Goal: Information Seeking & Learning: Learn about a topic

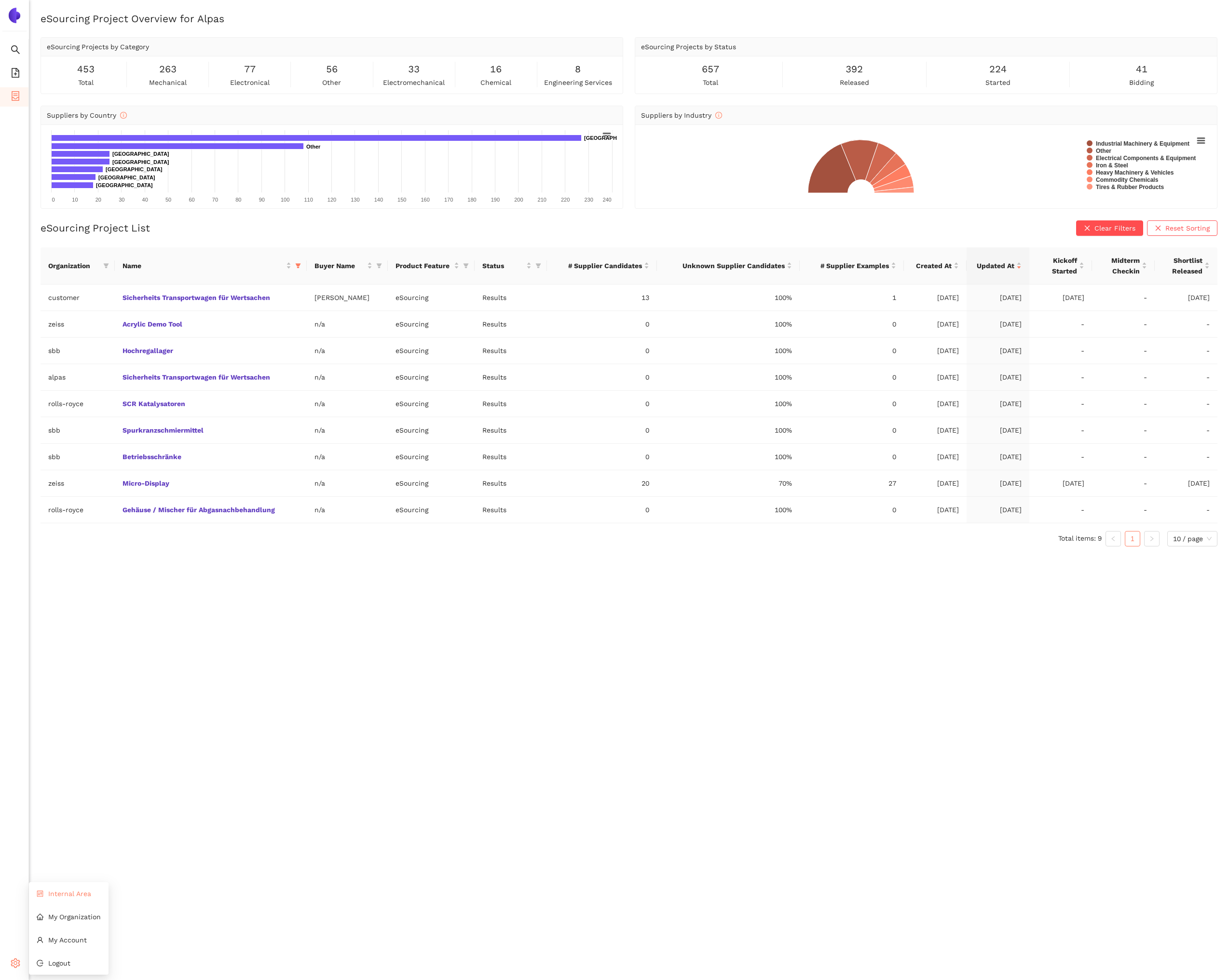
click at [63, 901] on li "Internal Area" at bounding box center [69, 893] width 80 height 19
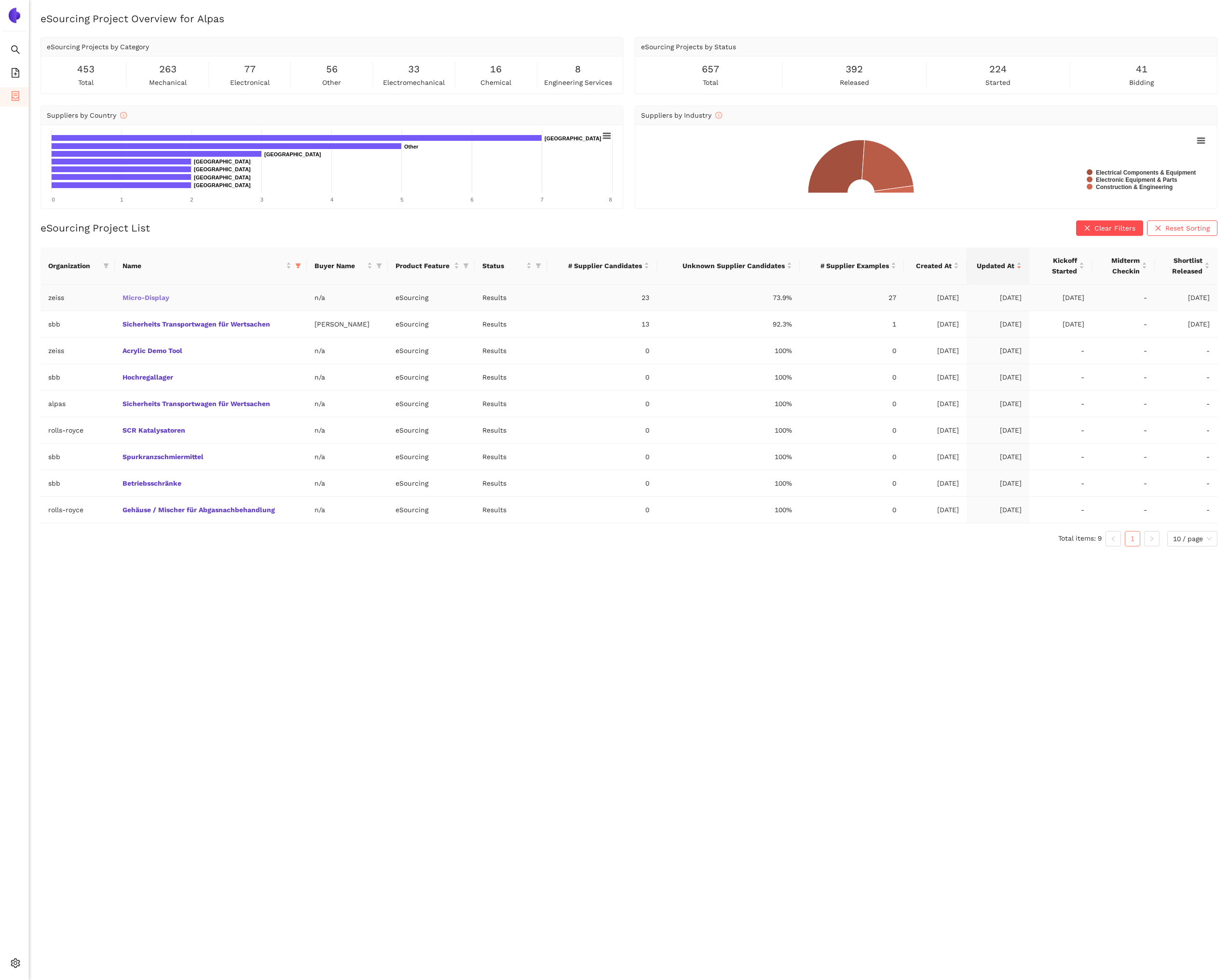
click at [0, 0] on link "Micro-Display" at bounding box center [0, 0] width 0 height 0
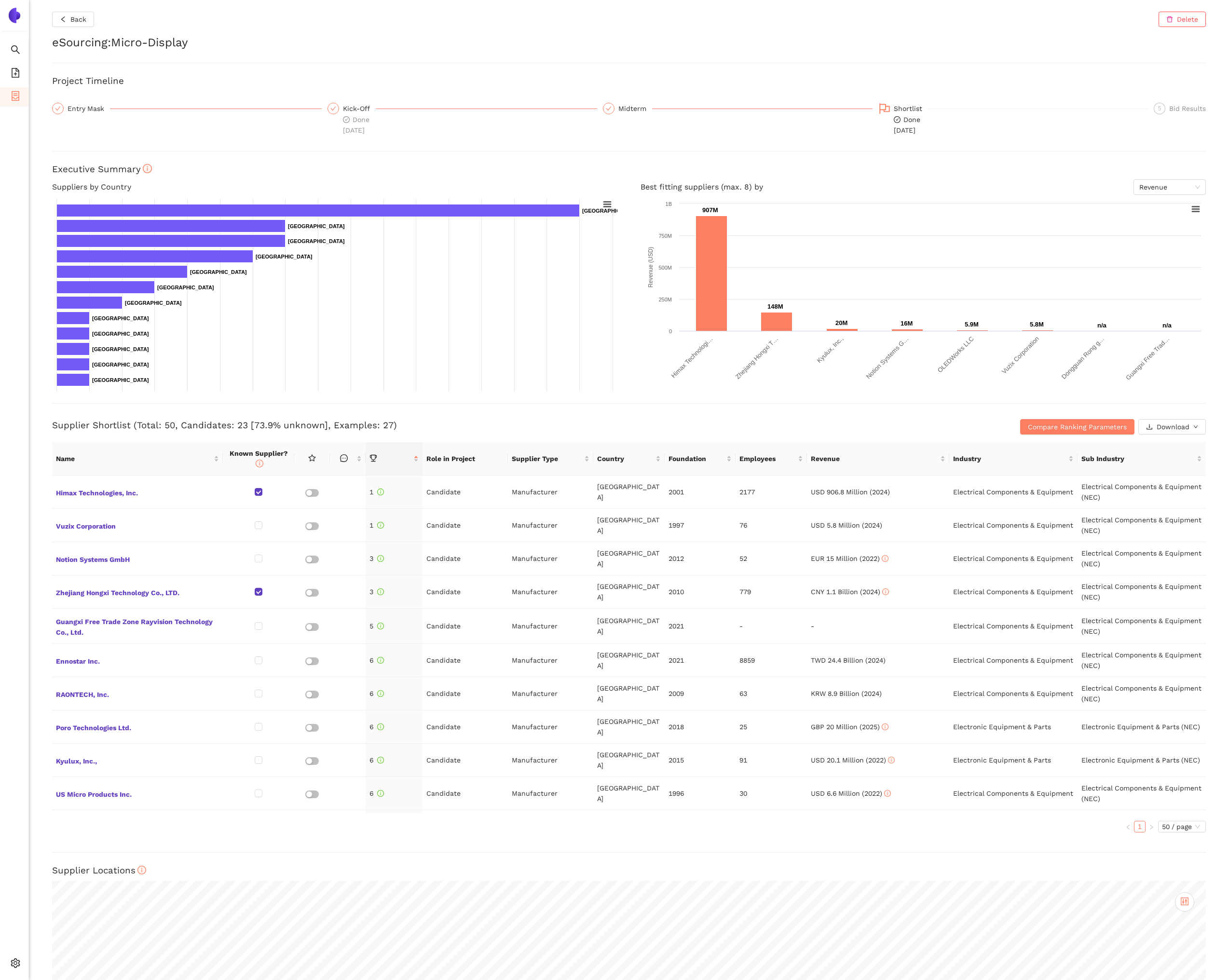
click at [958, 173] on h3 "Executive Summary" at bounding box center [629, 169] width 1154 height 12
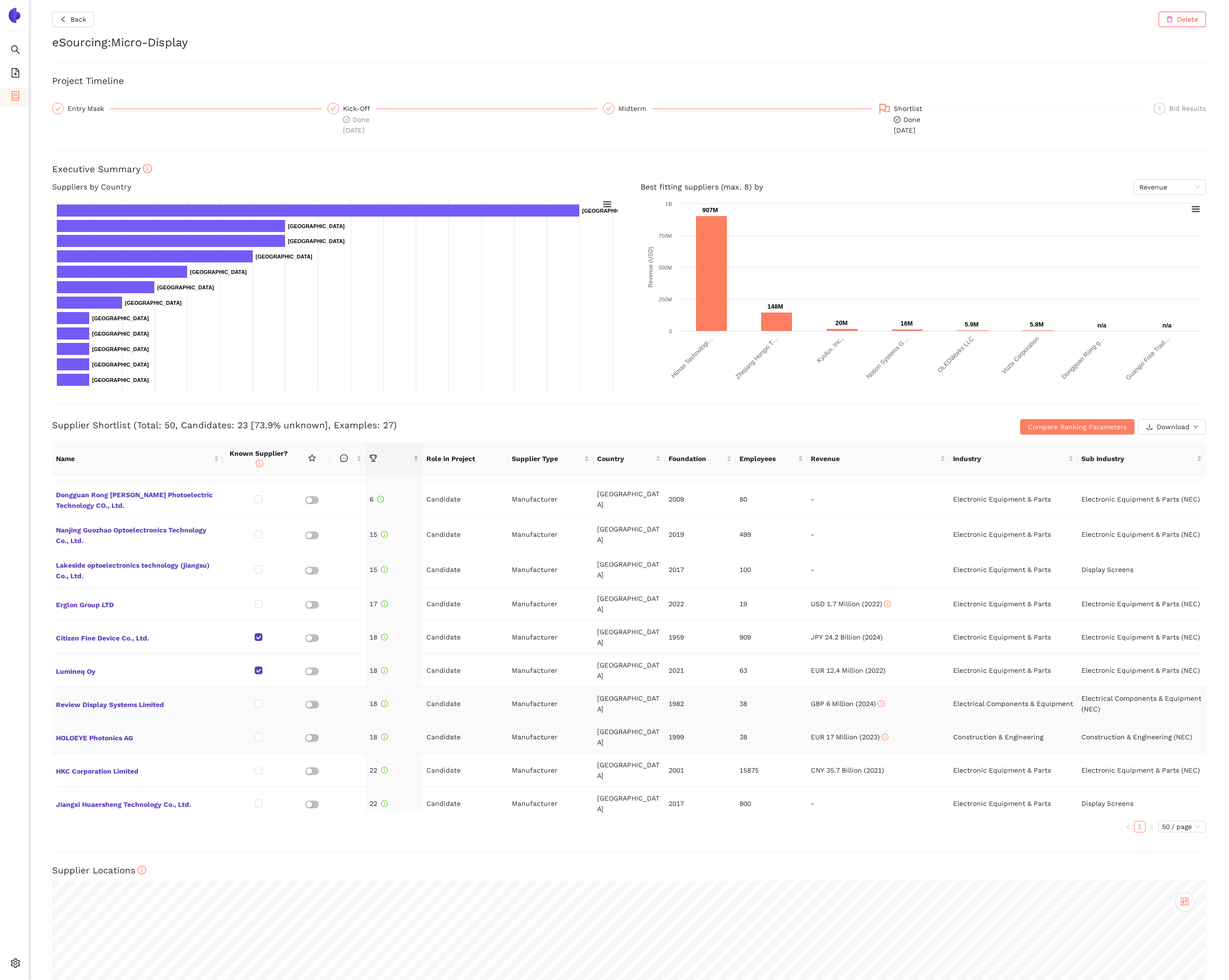
scroll to position [429, 0]
click at [1109, 428] on span "Compare Ranking Parameters" at bounding box center [1077, 427] width 99 height 11
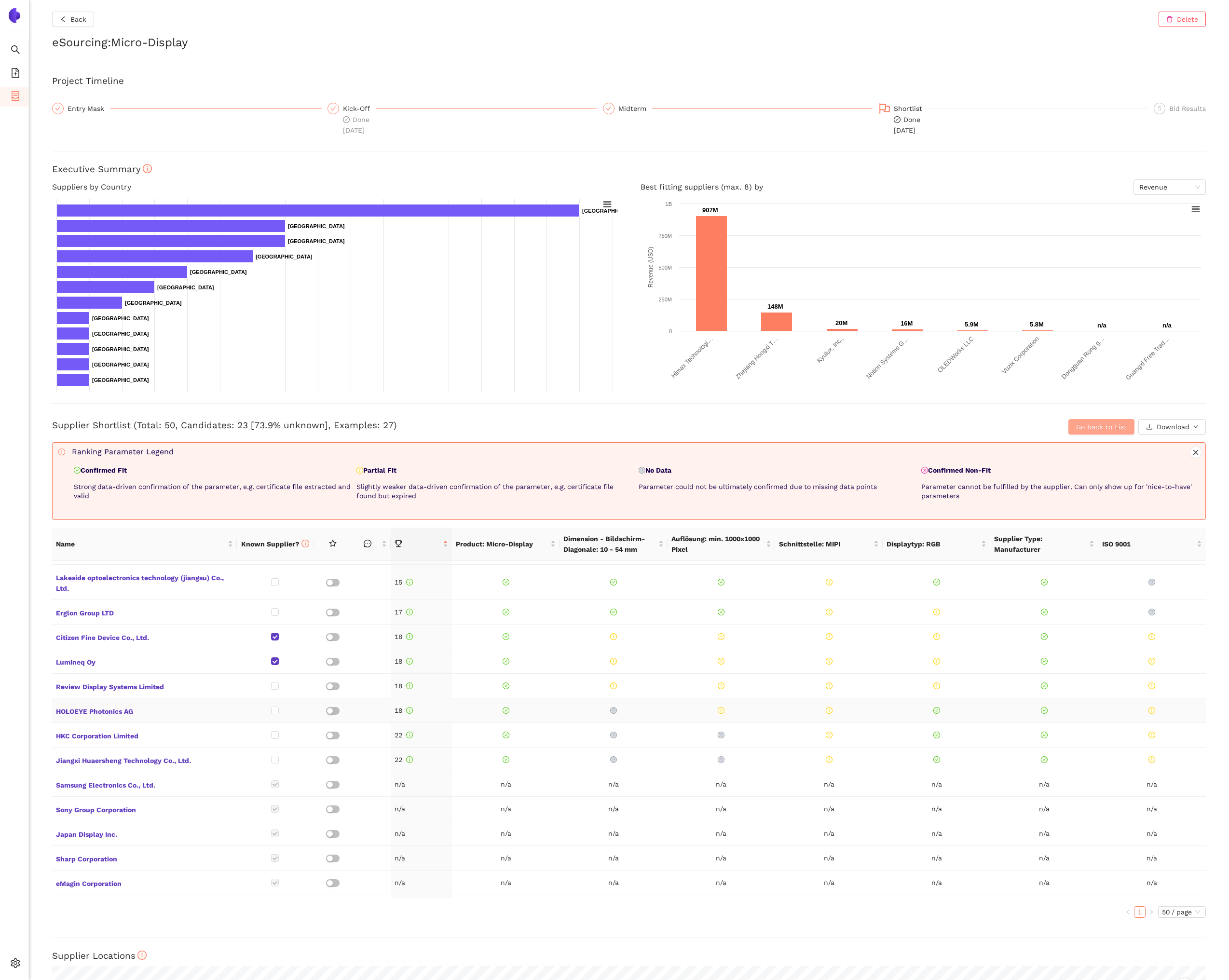
scroll to position [394, 0]
click at [1073, 424] on button "Go back to List" at bounding box center [1101, 427] width 66 height 15
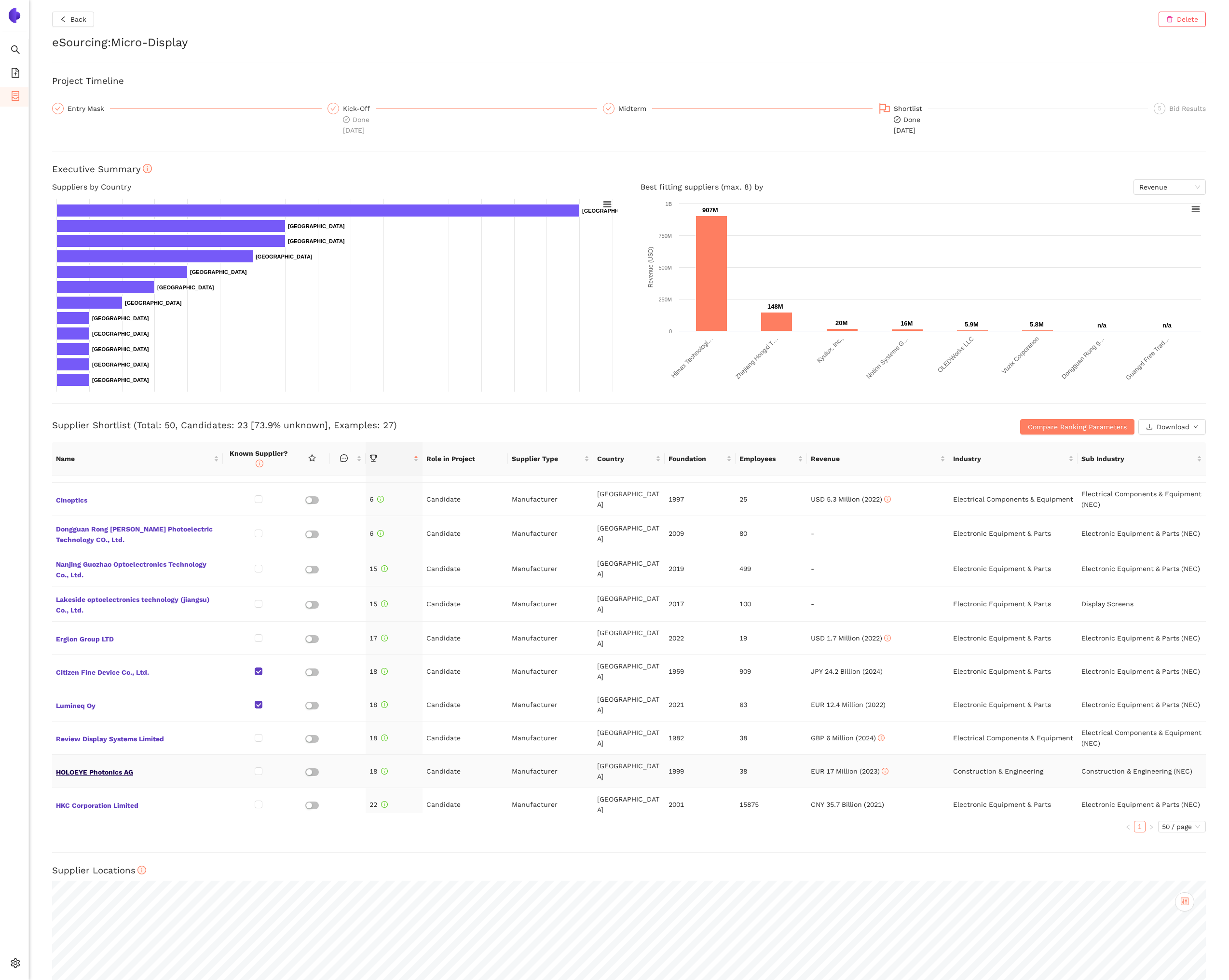
click at [133, 765] on span "HOLOEYE Photonics AG" at bounding box center [138, 771] width 163 height 12
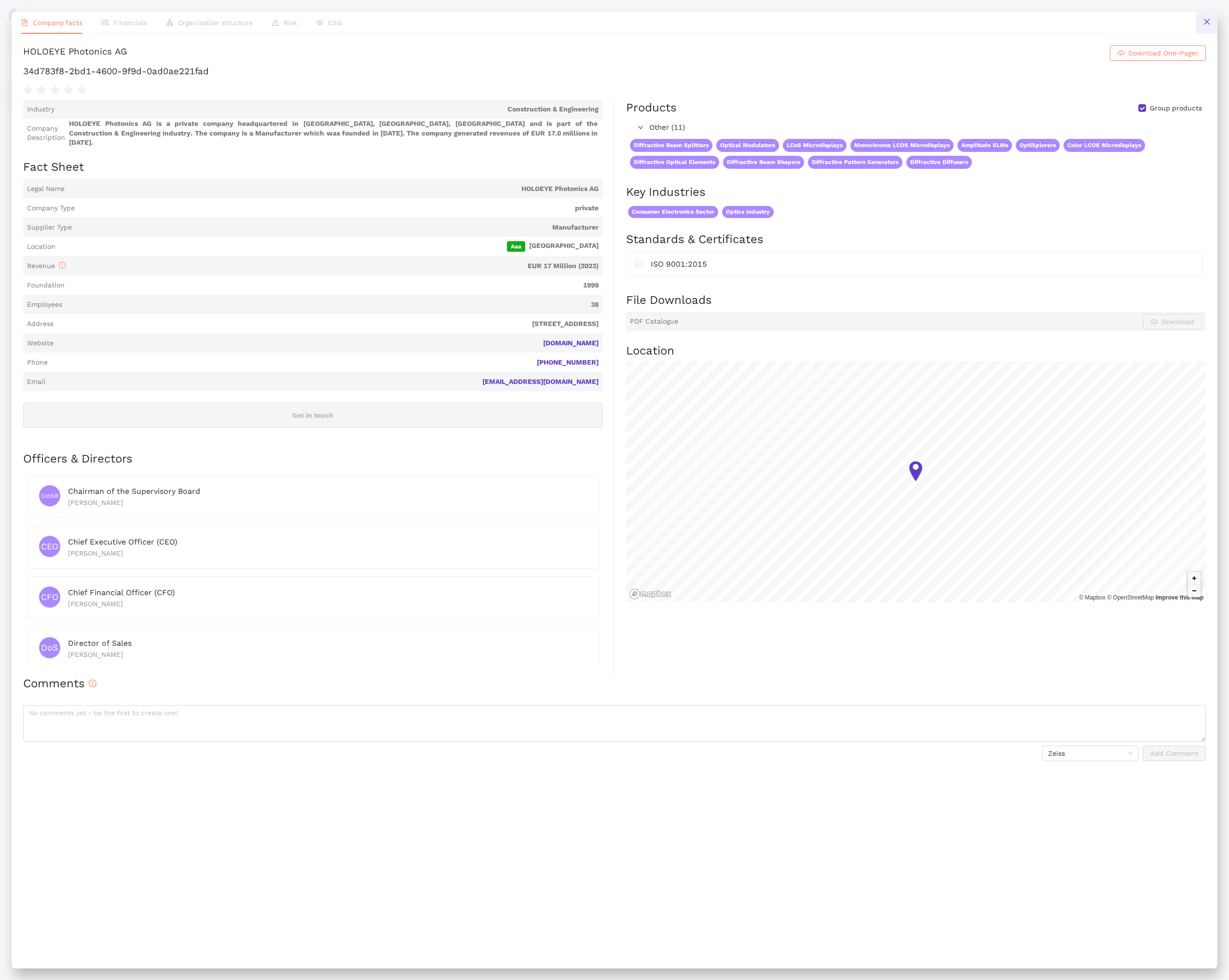
click at [1203, 20] on icon "close" at bounding box center [1206, 21] width 8 height 8
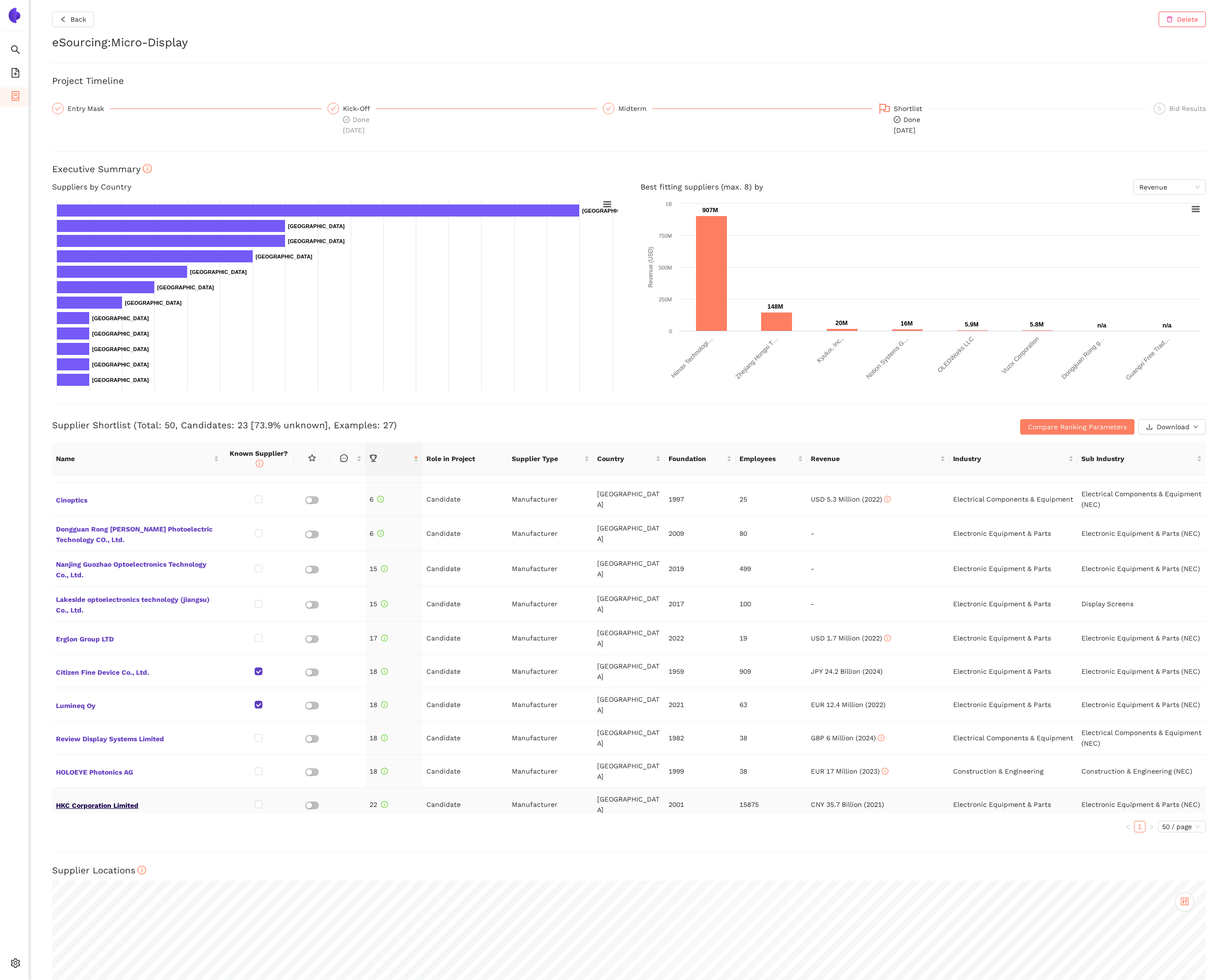
click at [102, 798] on span "HKC Corporation Limited" at bounding box center [138, 804] width 163 height 12
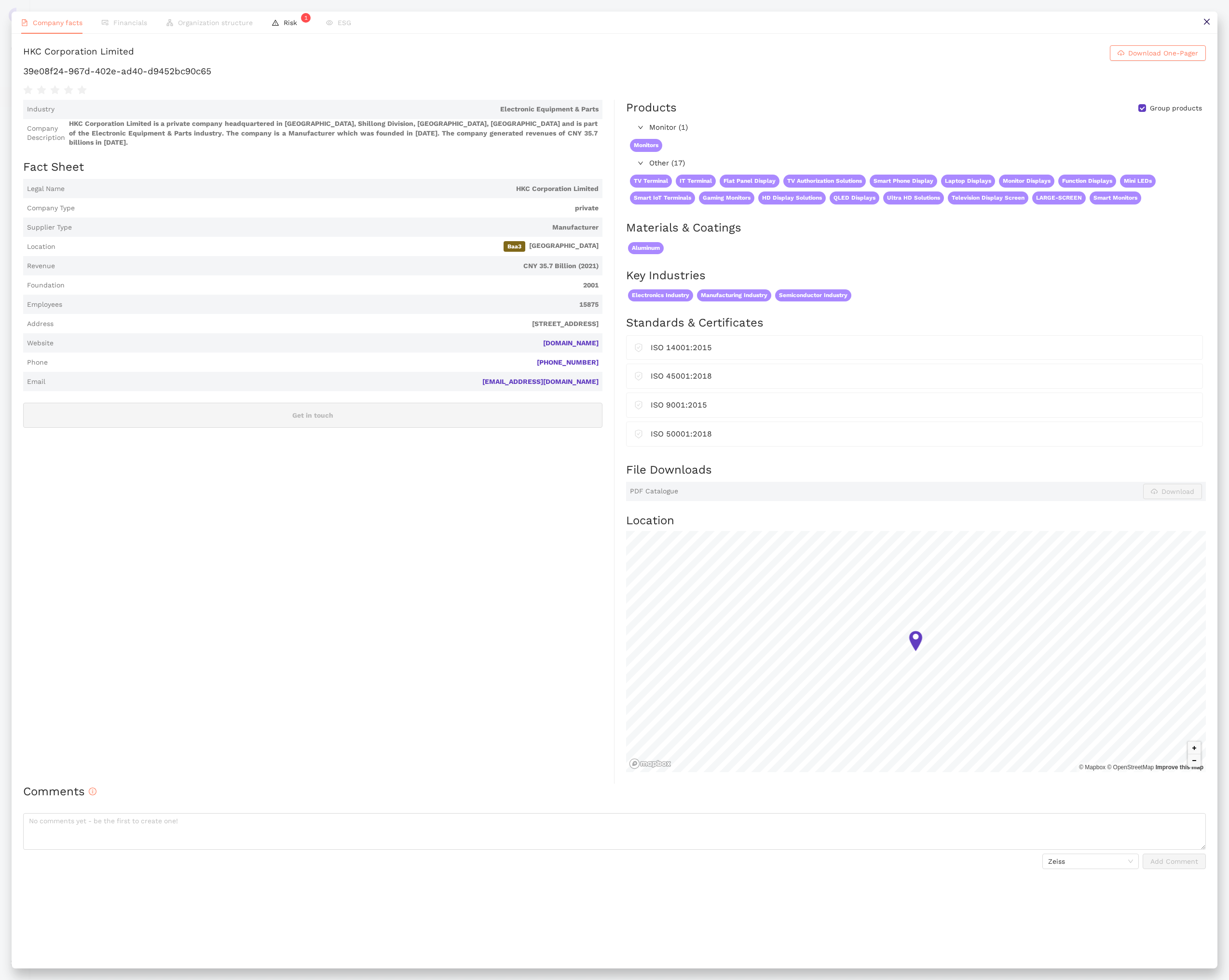
click at [1203, 28] on button at bounding box center [1206, 23] width 22 height 22
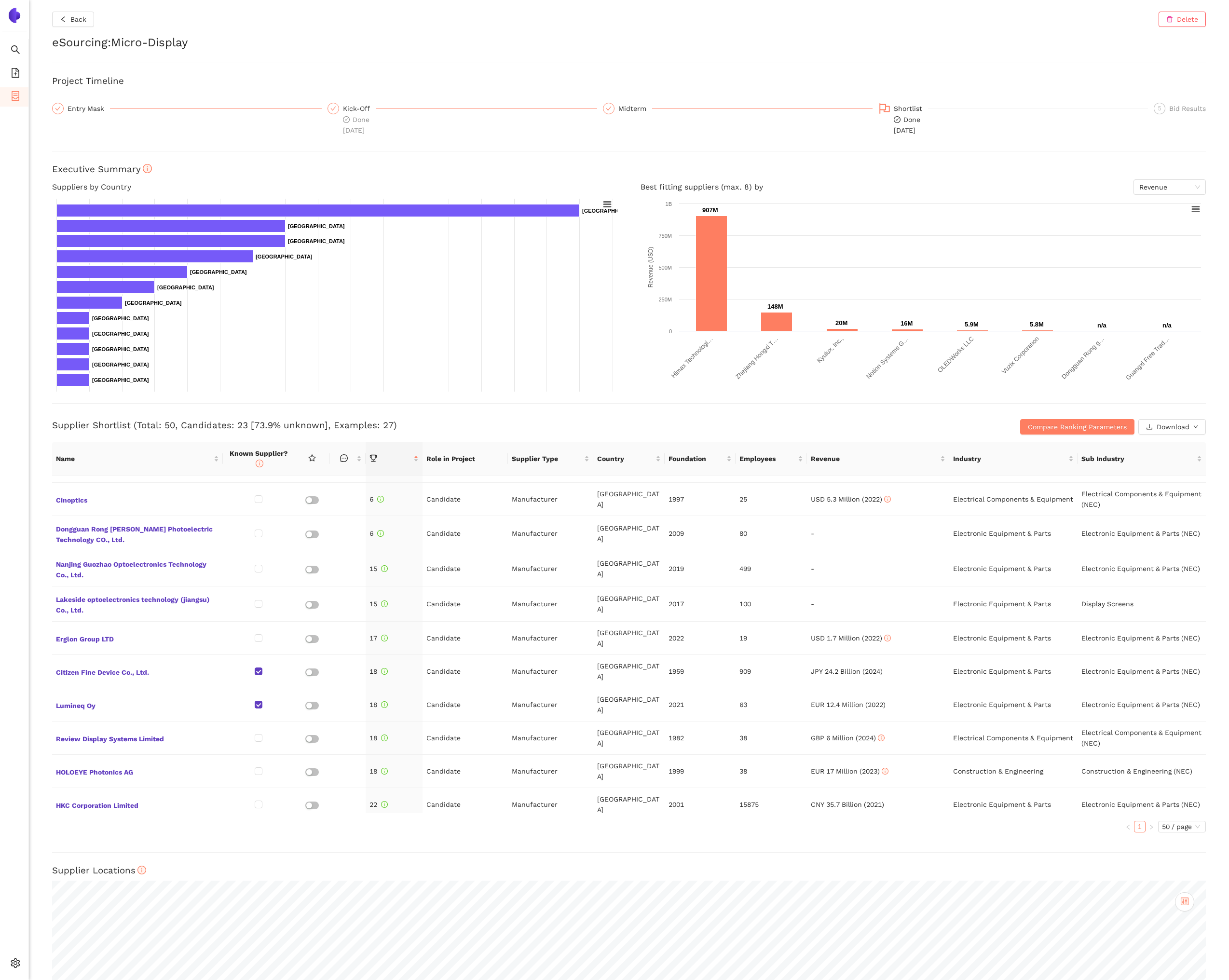
click at [115, 831] on span "Jiangxi Huaersheng Technology Co., Ltd." at bounding box center [138, 837] width 163 height 12
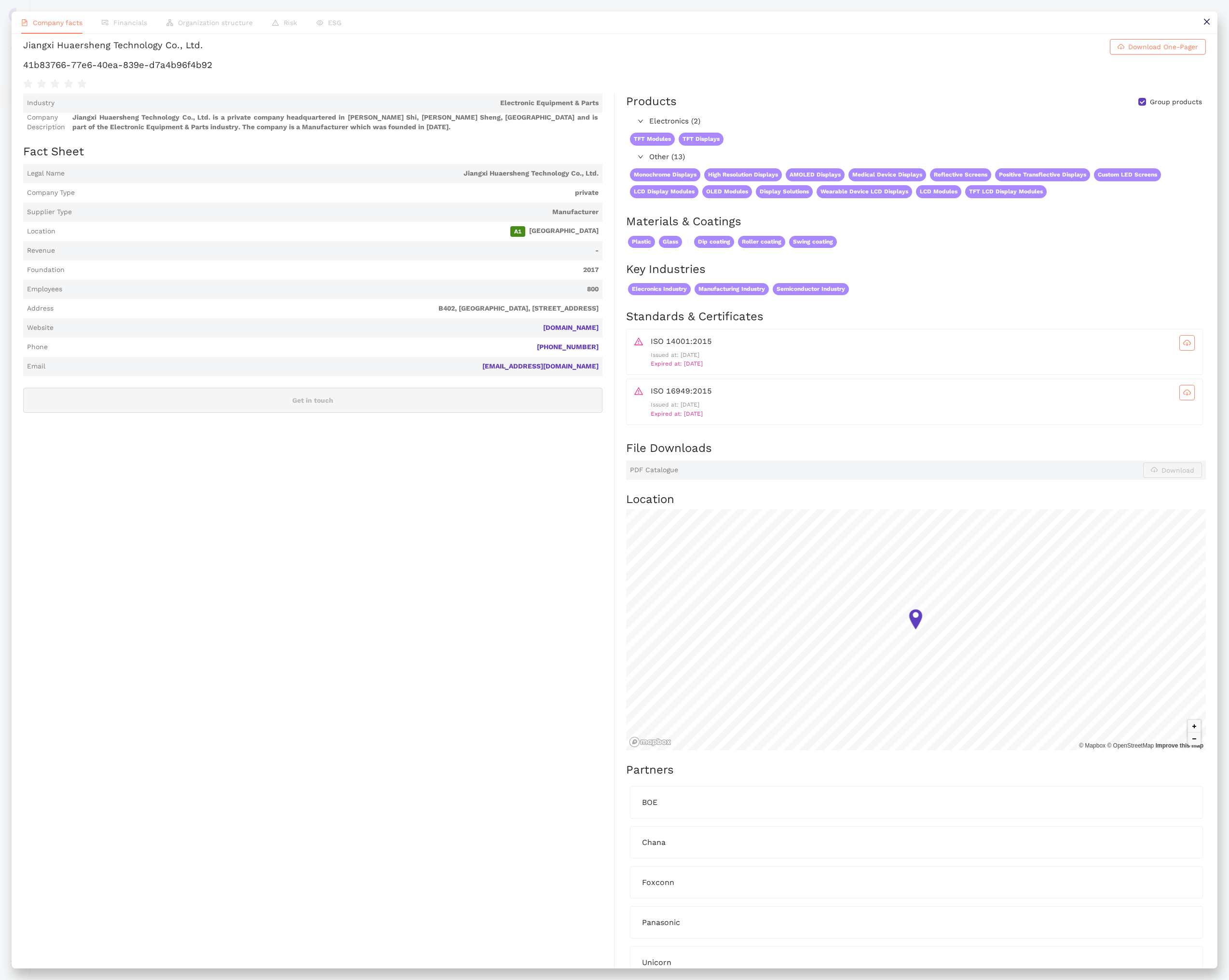
scroll to position [0, 0]
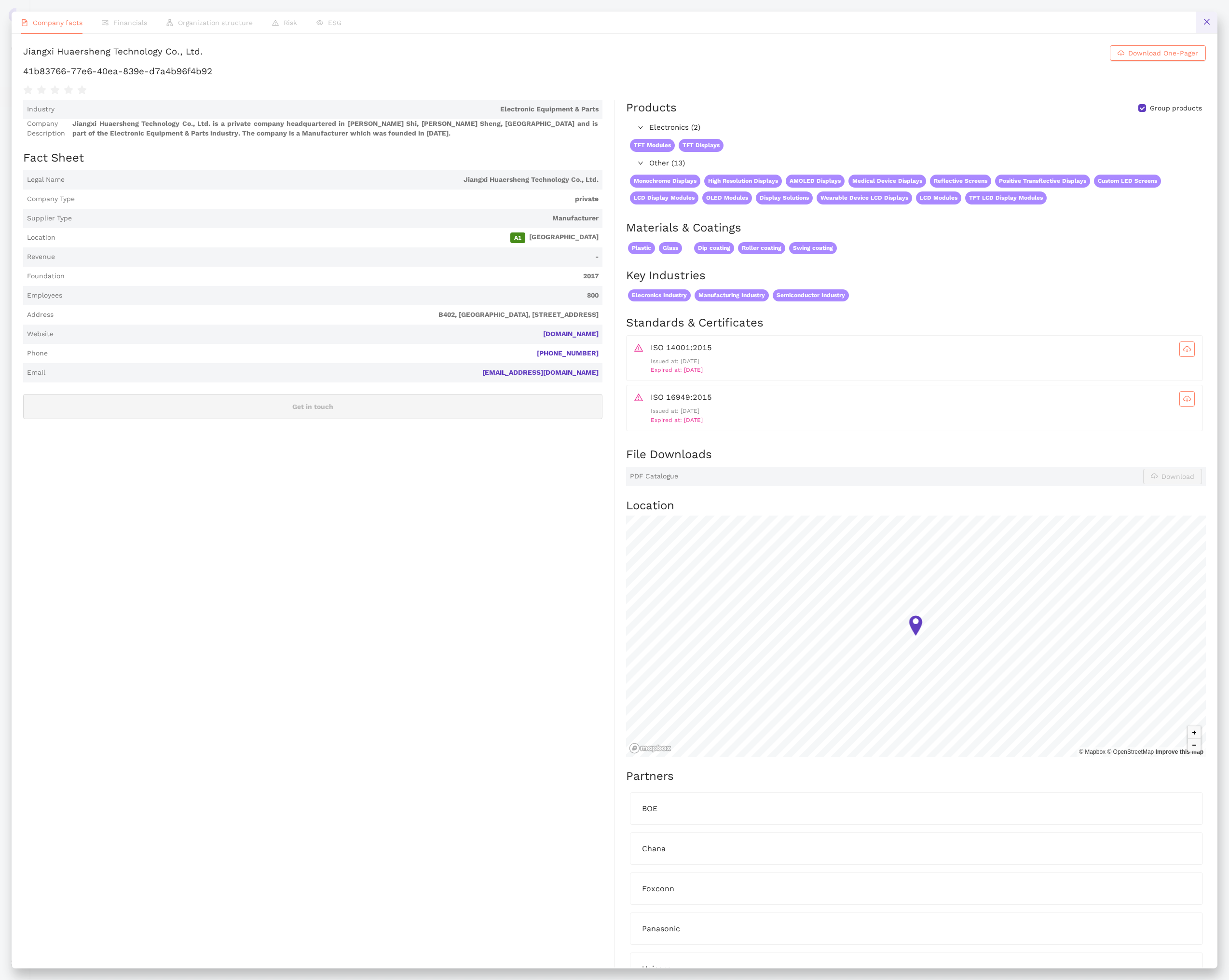
click at [1199, 21] on button at bounding box center [1206, 23] width 22 height 22
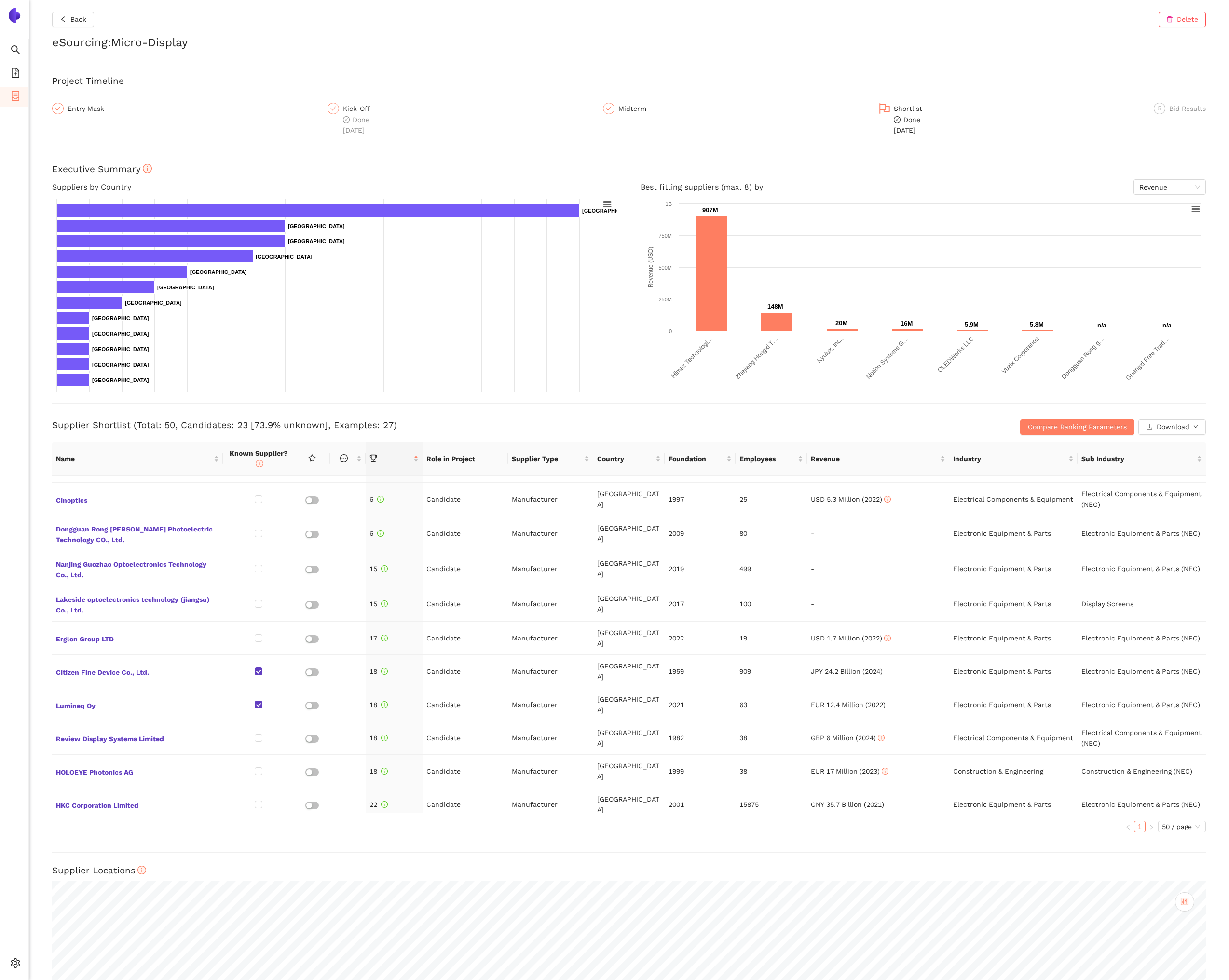
click at [163, 831] on span "Jiangxi Huaersheng Technology Co., Ltd." at bounding box center [138, 837] width 163 height 12
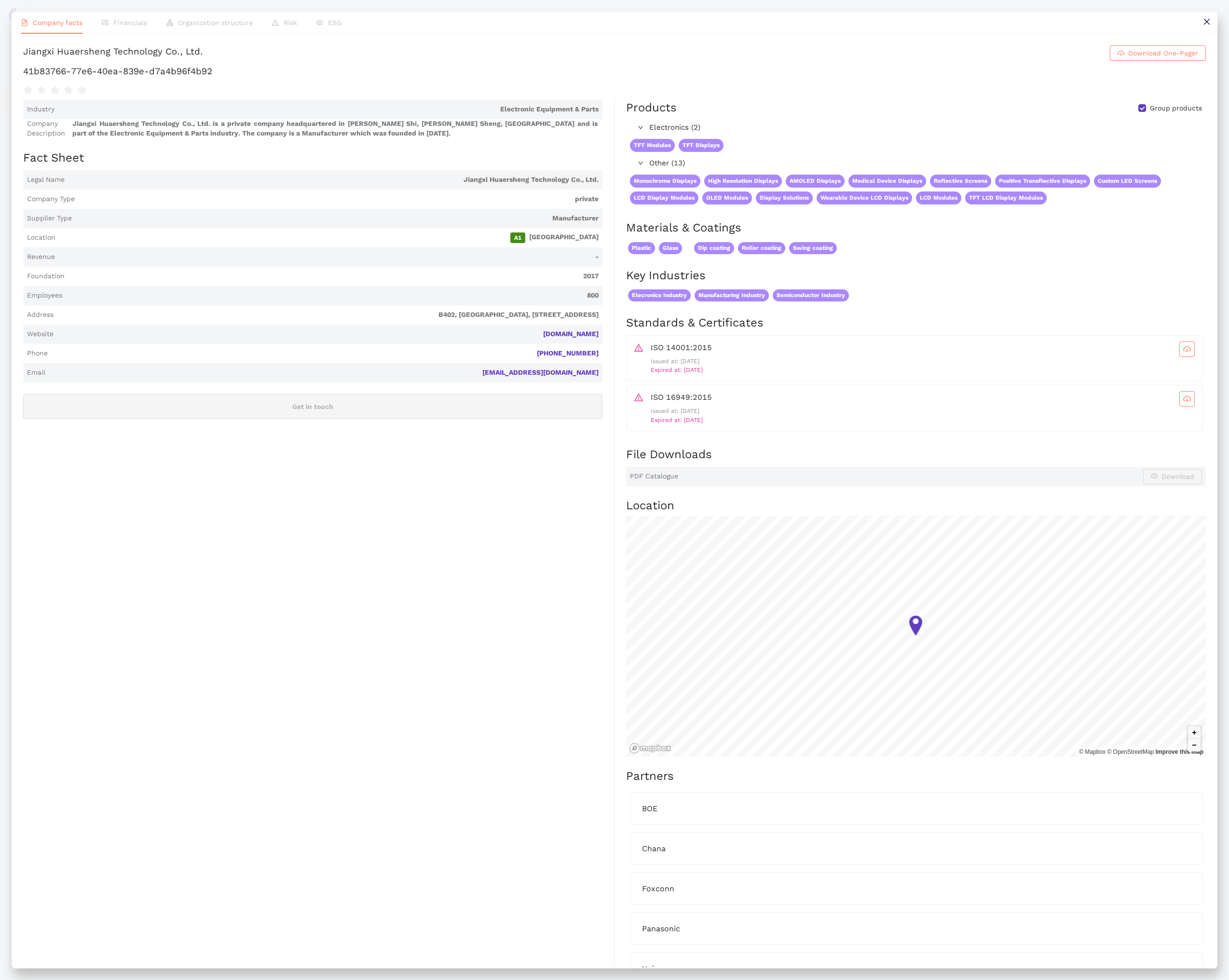
click at [183, 77] on h1 "41b83766-77e6-40ea-839e-d7a4b96f4b92" at bounding box center [614, 71] width 1182 height 12
click at [182, 77] on h1 "41b83766-77e6-40ea-839e-d7a4b96f4b92" at bounding box center [614, 71] width 1182 height 12
copy div "41b83766-77e6-40ea-839e-d7a4b96f4b92"
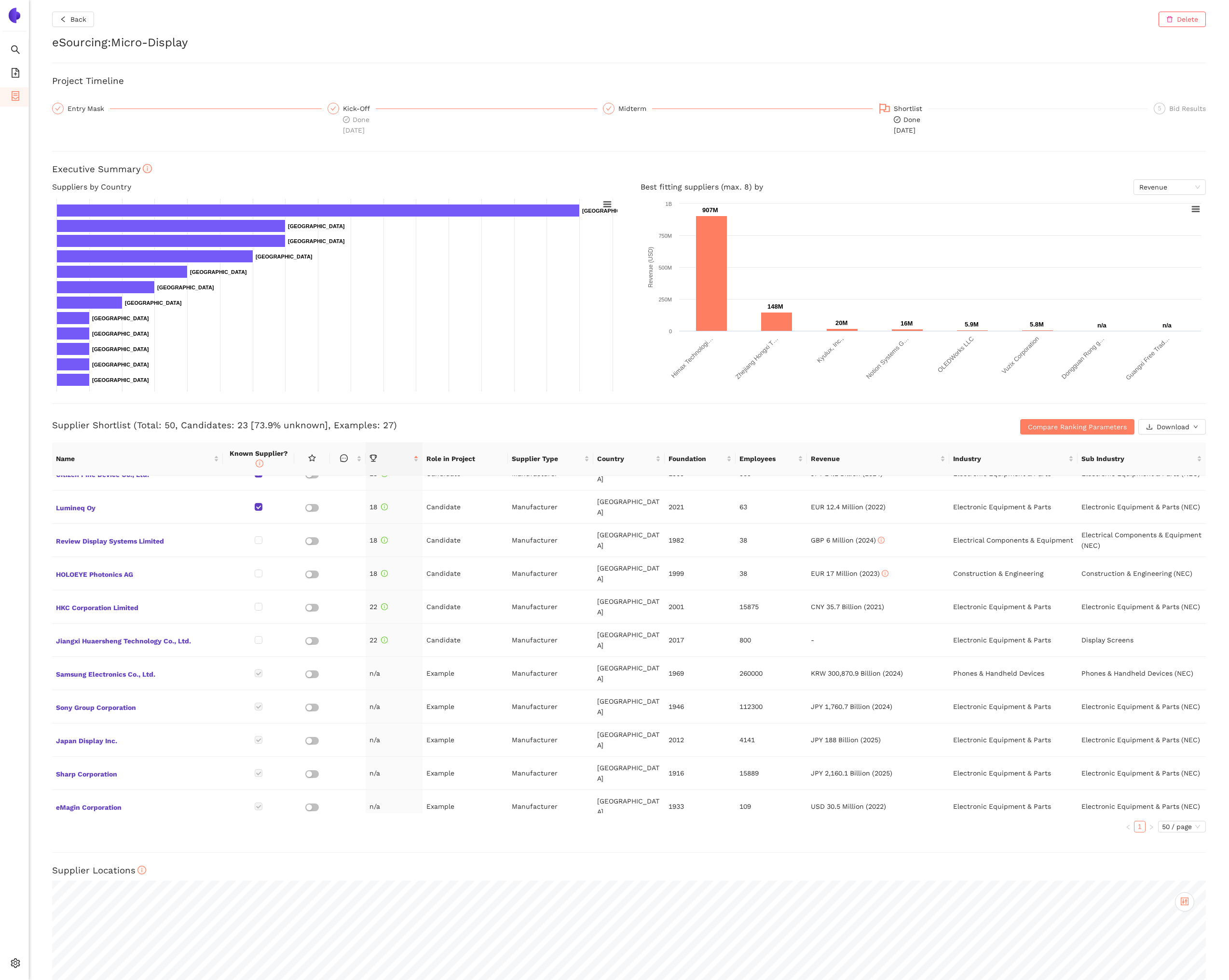
scroll to position [587, 0]
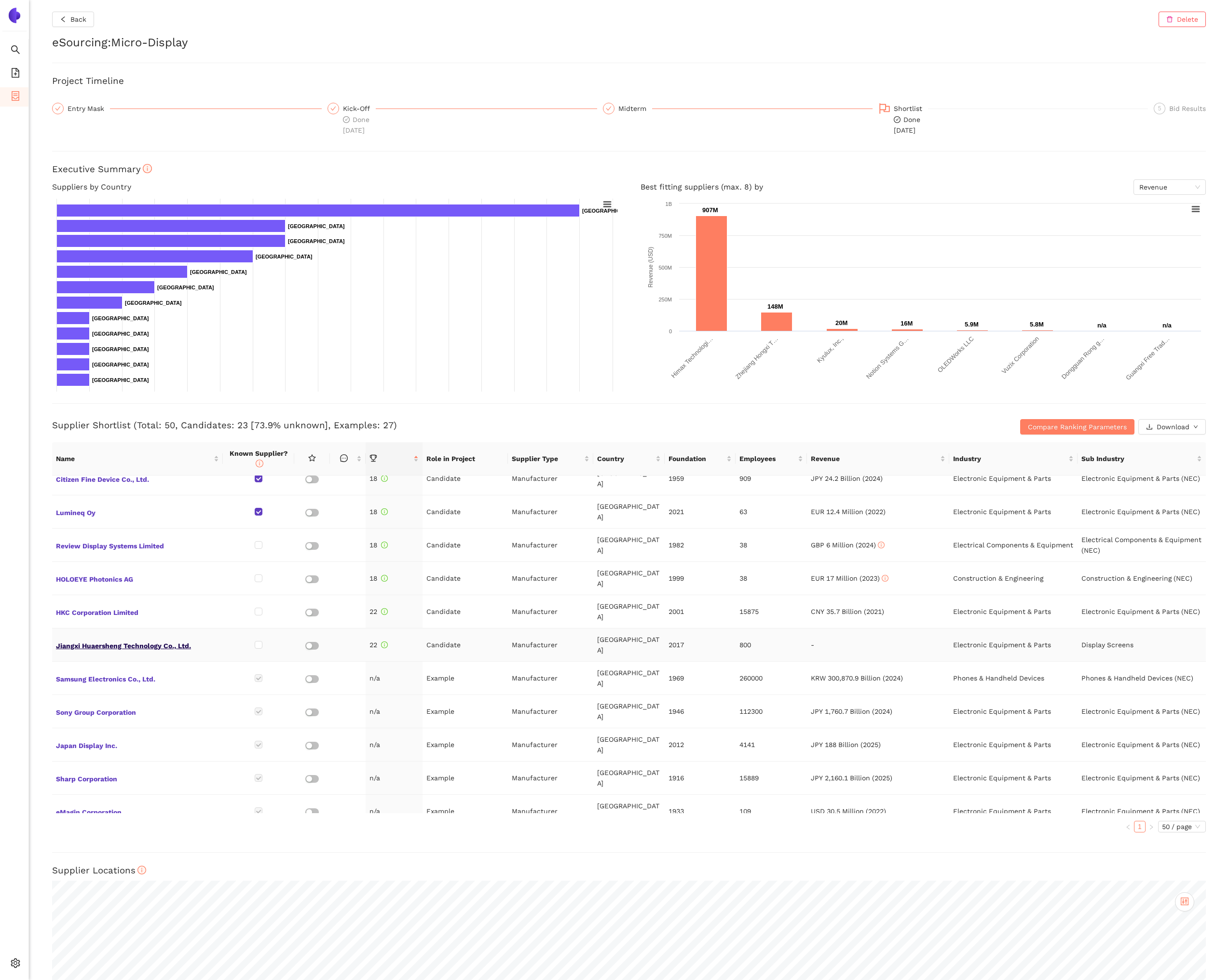
click at [136, 639] on span "Jiangxi Huaersheng Technology Co., Ltd." at bounding box center [138, 645] width 163 height 12
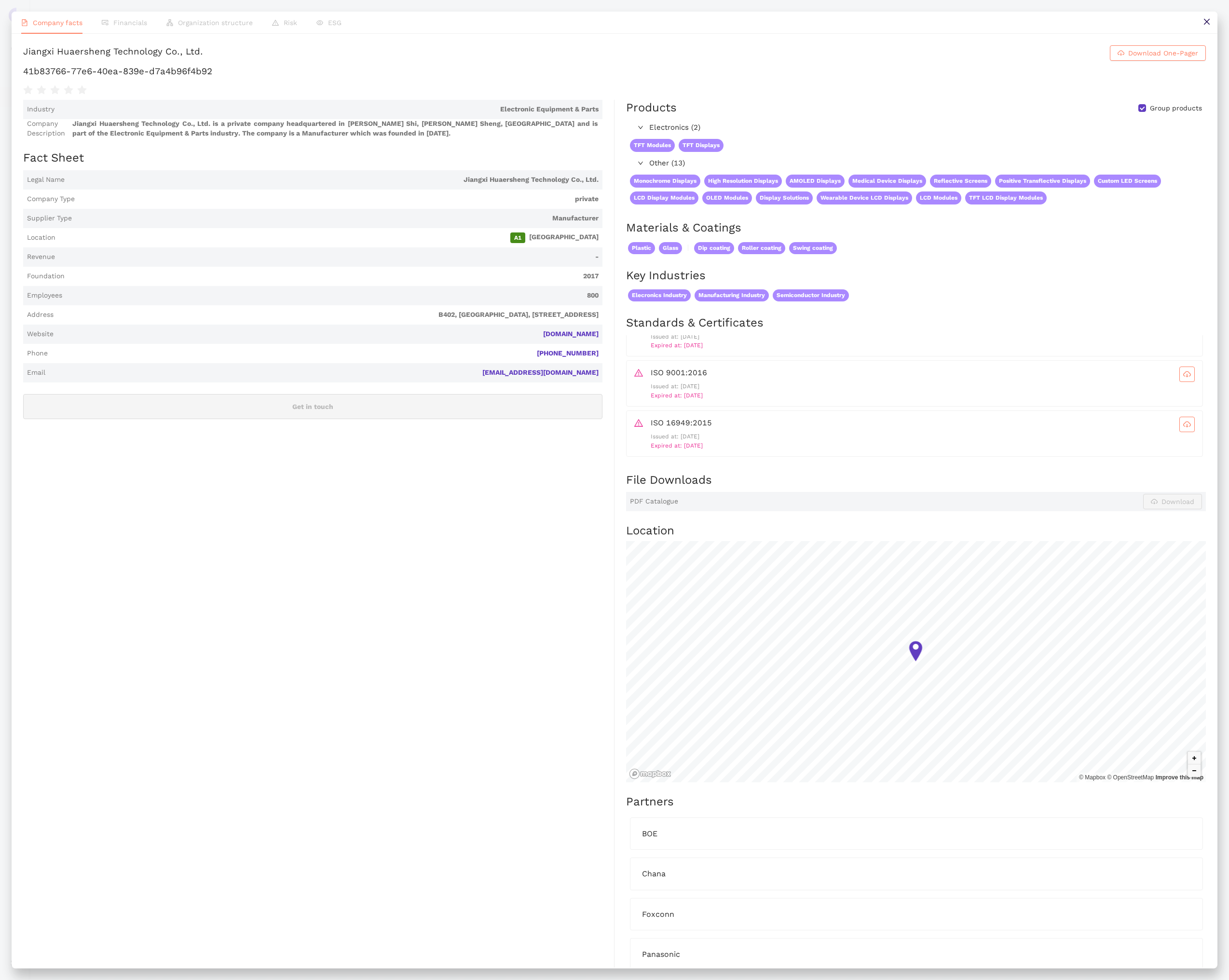
scroll to position [0, 0]
click at [1201, 23] on button at bounding box center [1206, 23] width 22 height 22
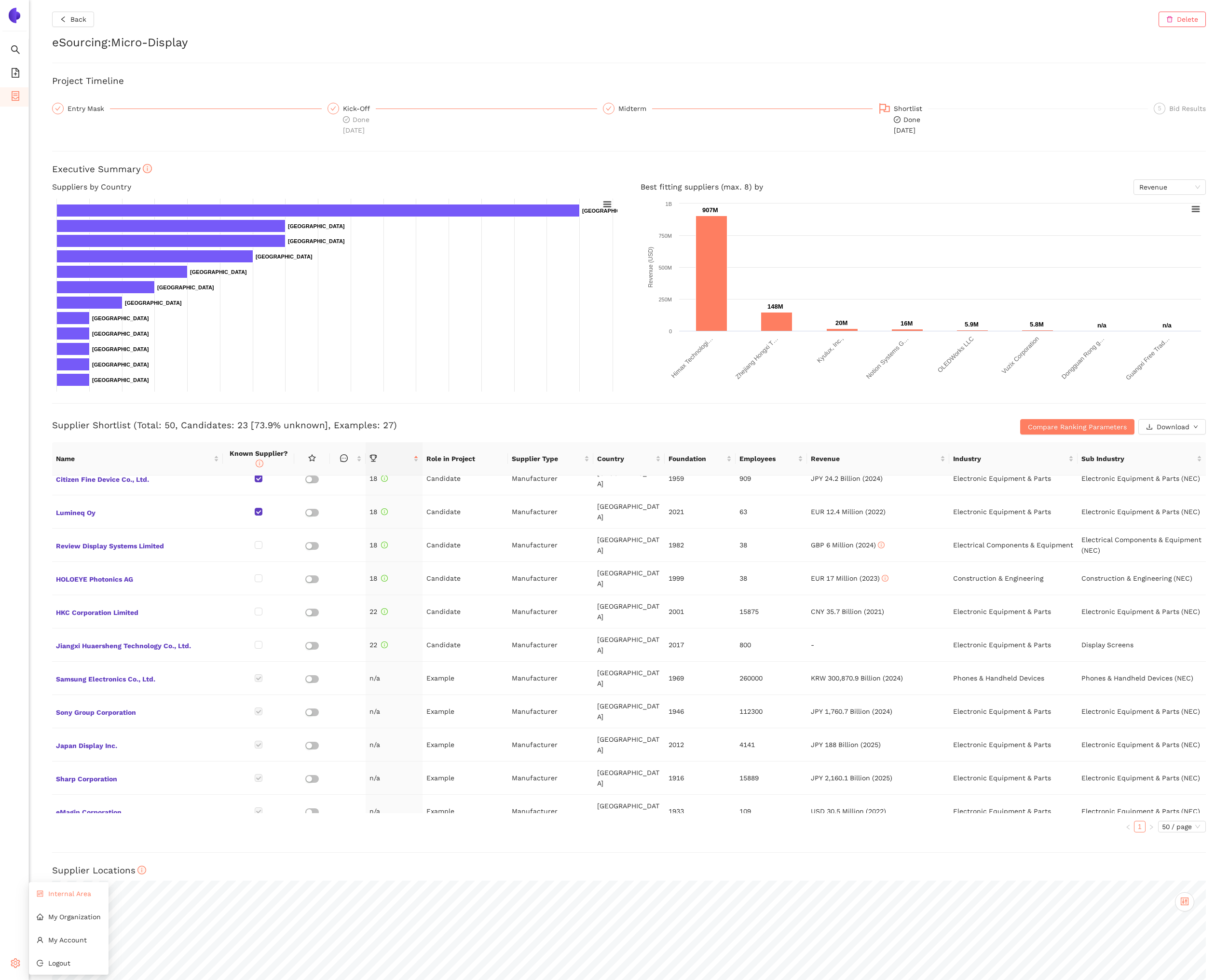
click at [42, 894] on icon "control" at bounding box center [39, 893] width 7 height 7
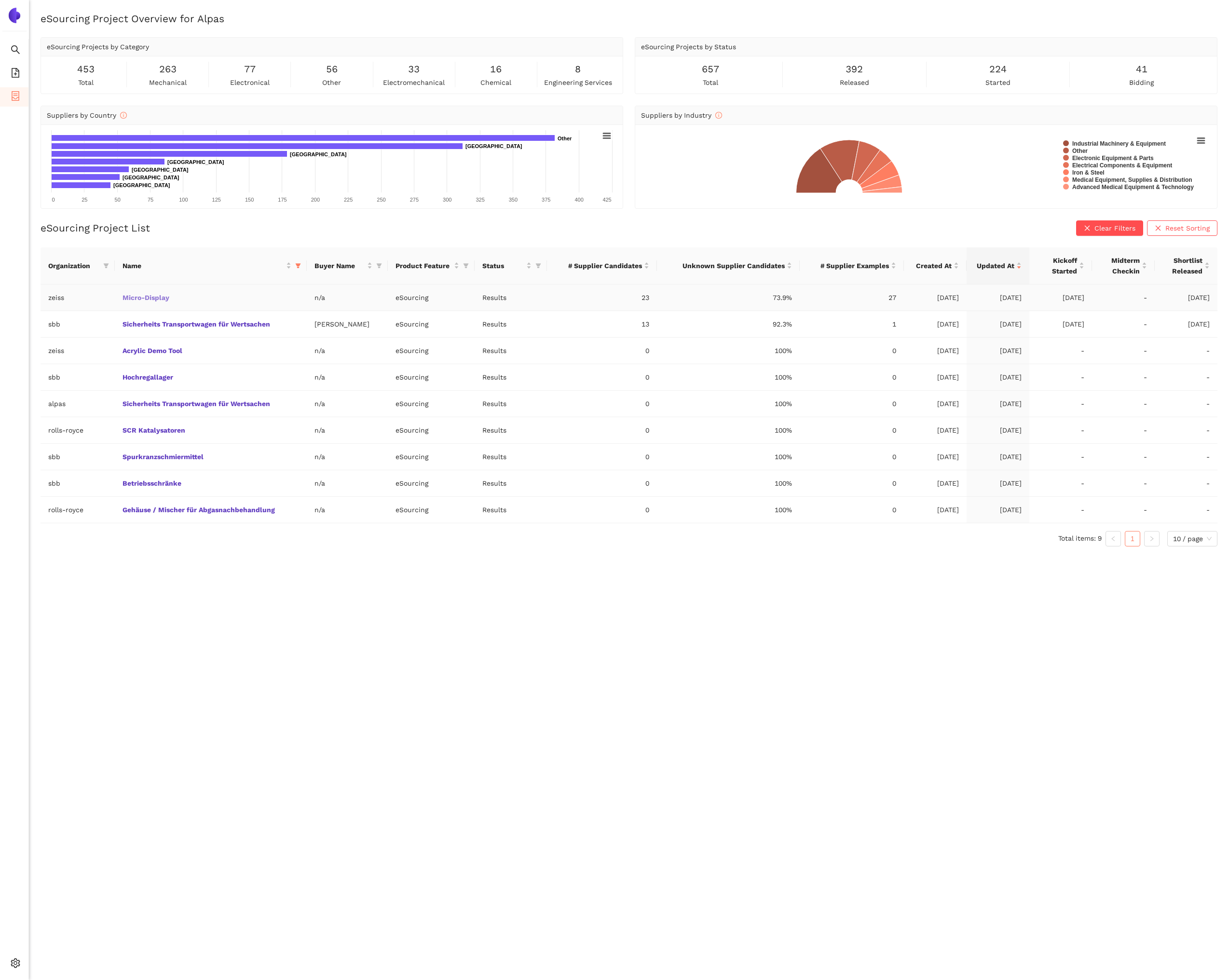
click at [0, 0] on link "Micro-Display" at bounding box center [0, 0] width 0 height 0
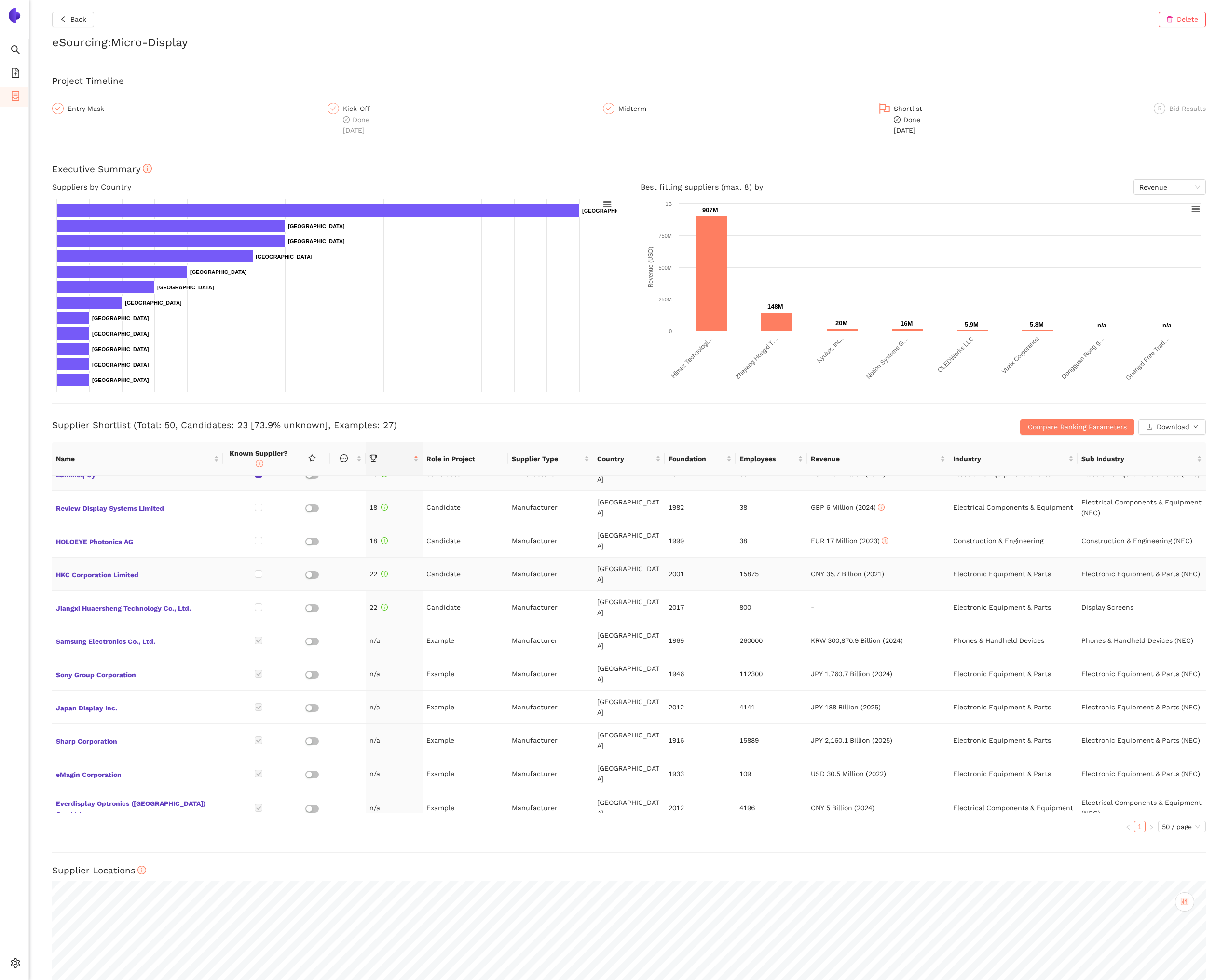
scroll to position [623, 0]
